Goal: Navigation & Orientation: Understand site structure

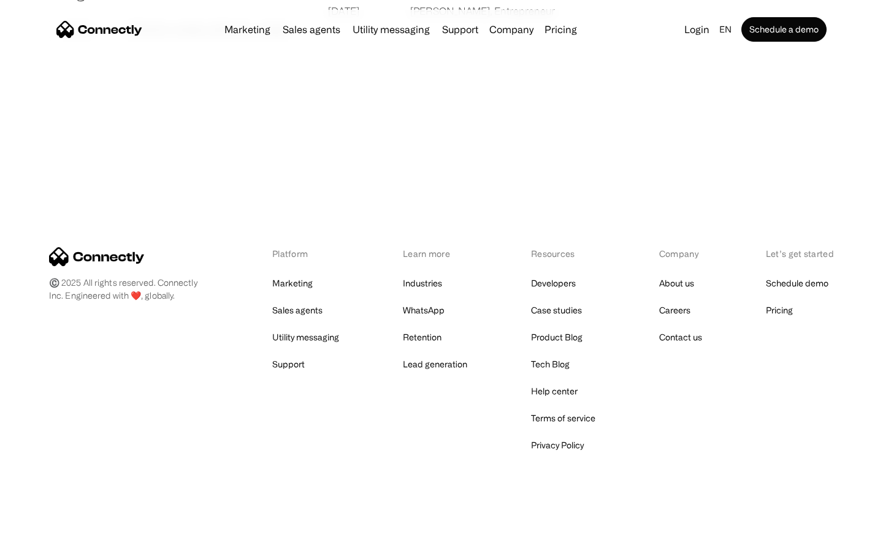
scroll to position [2356, 0]
